Goal: Task Accomplishment & Management: Use online tool/utility

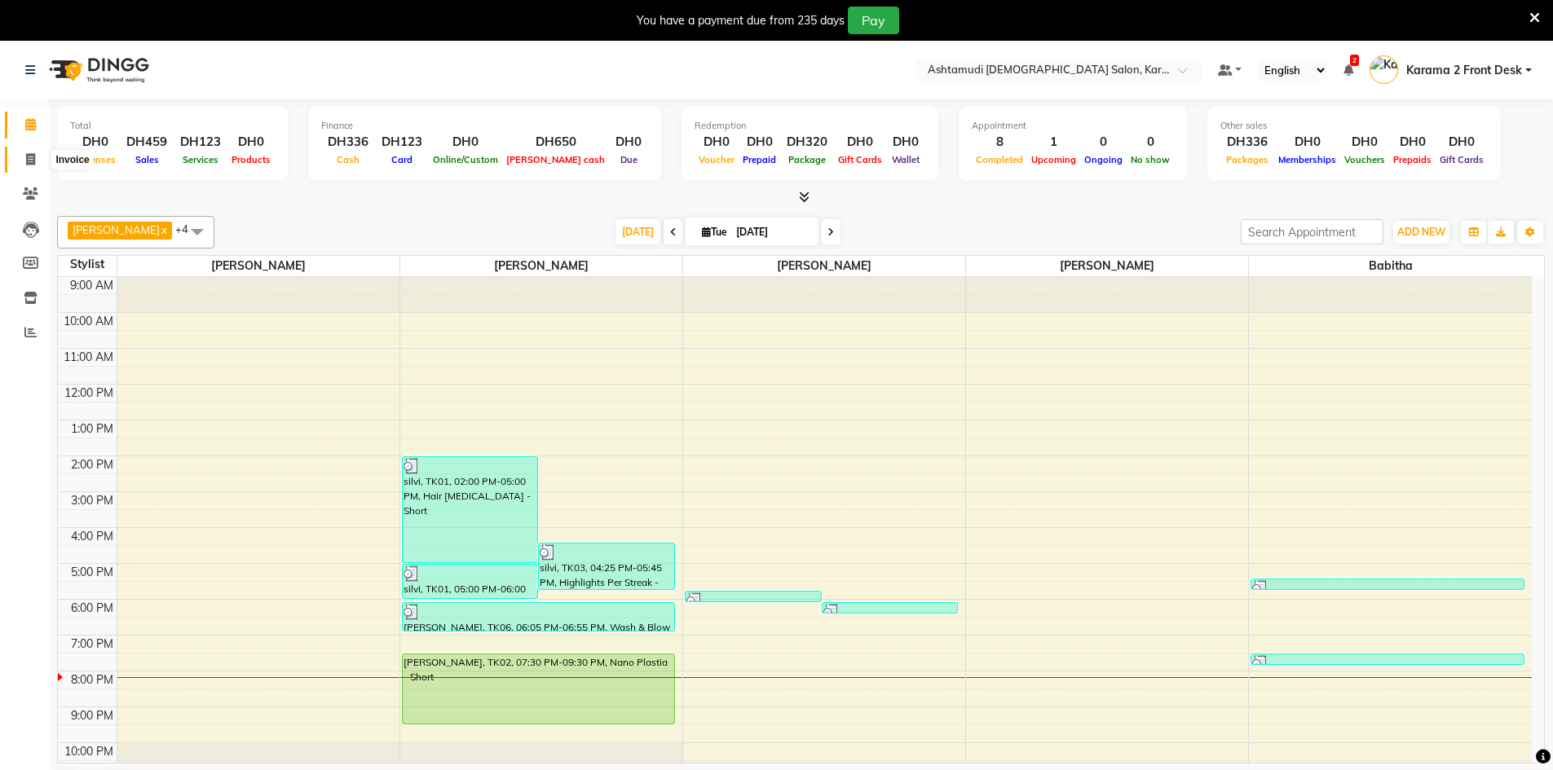
click at [24, 157] on span at bounding box center [30, 160] width 29 height 19
select select "service"
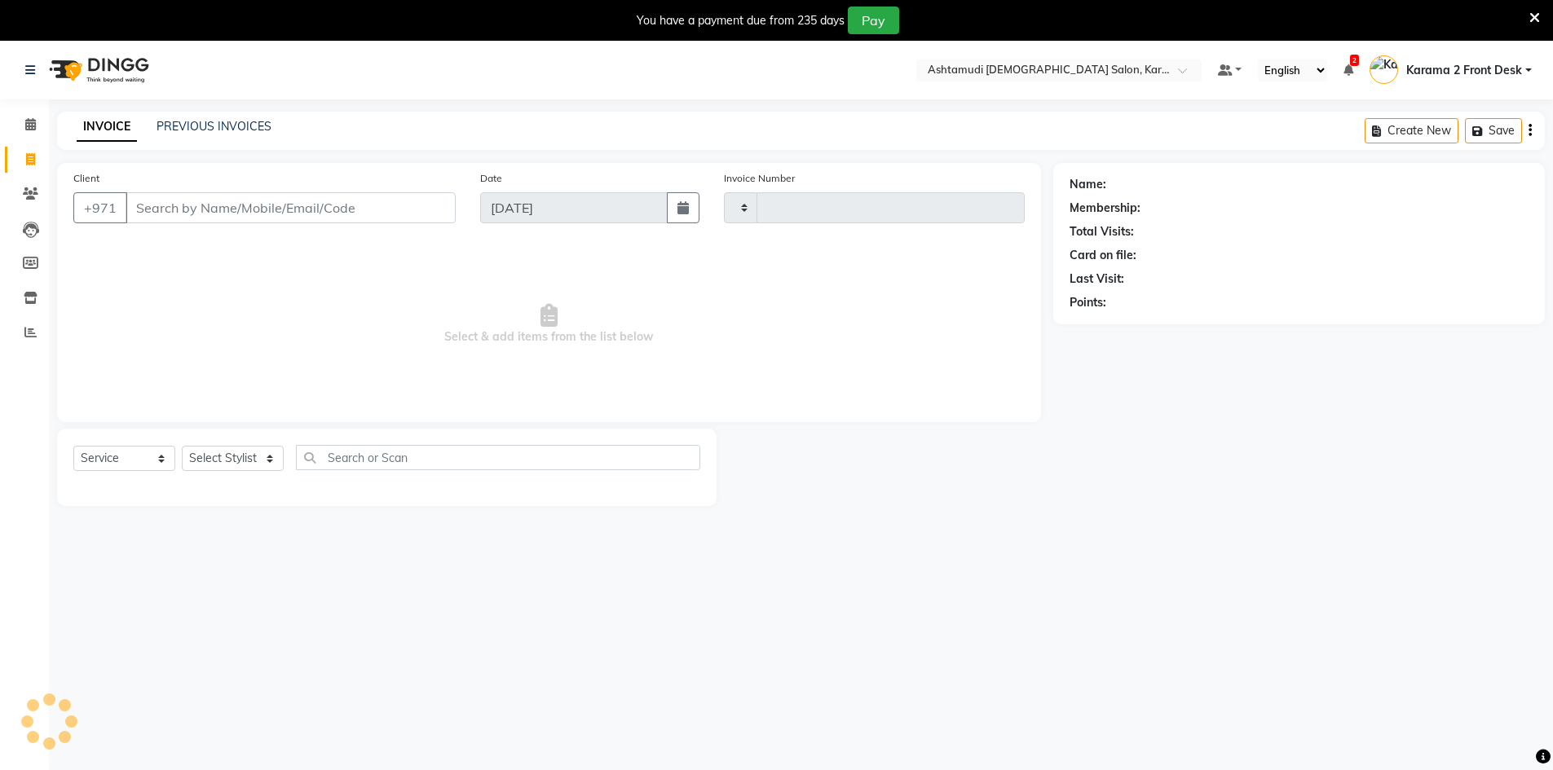
type input "1874"
select select "7424"
click at [250, 205] on input "Client" at bounding box center [291, 207] width 330 height 31
